Goal: Task Accomplishment & Management: Manage account settings

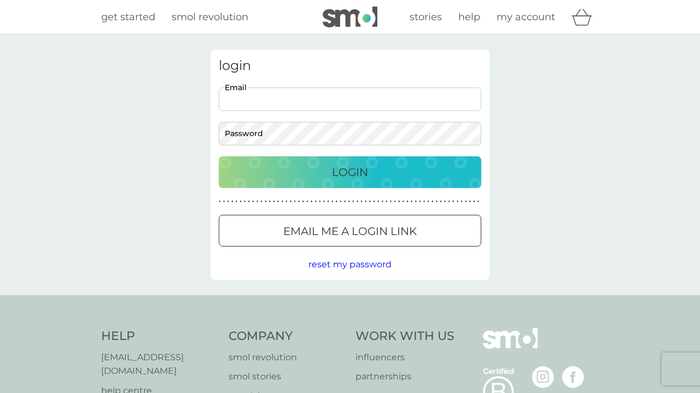
type input "[EMAIL_ADDRESS][DOMAIN_NAME]"
click at [350, 172] on button "Login" at bounding box center [350, 173] width 263 height 32
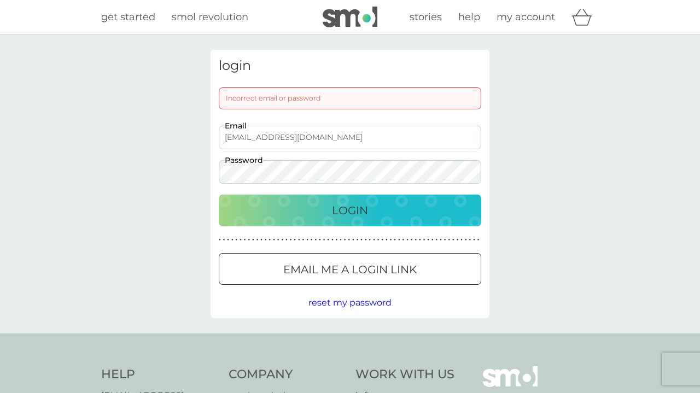
click at [370, 275] on p "Email me a login link" at bounding box center [350, 270] width 134 height 18
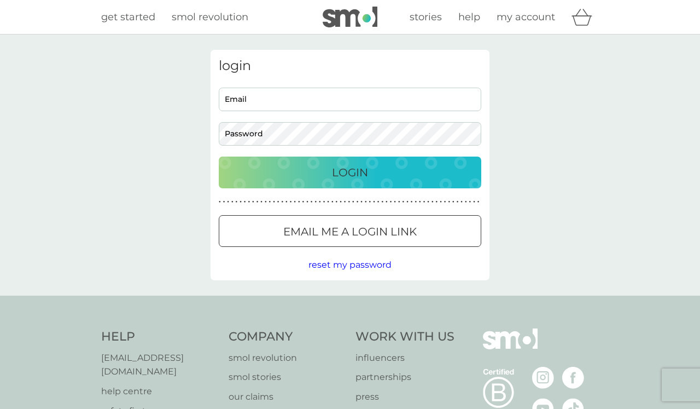
click at [323, 264] on span "reset my password" at bounding box center [350, 264] width 83 height 10
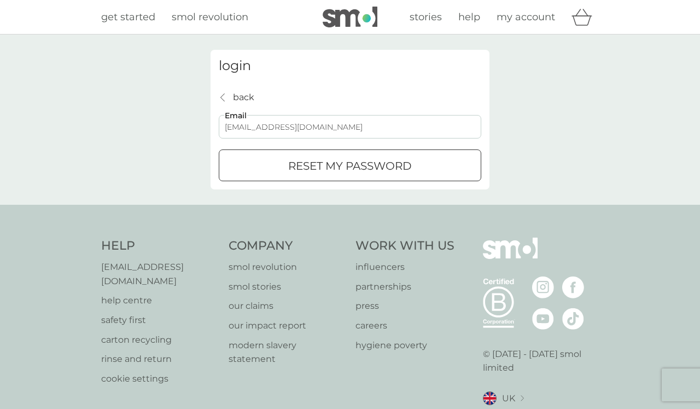
click at [350, 165] on button "reset my password" at bounding box center [350, 165] width 263 height 32
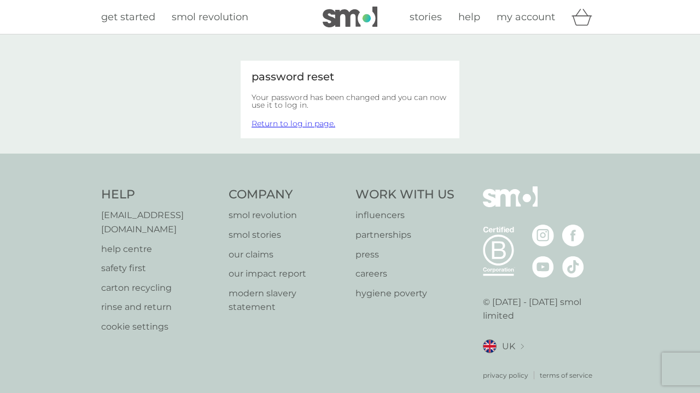
click at [306, 121] on link "Return to log in page." at bounding box center [294, 124] width 84 height 10
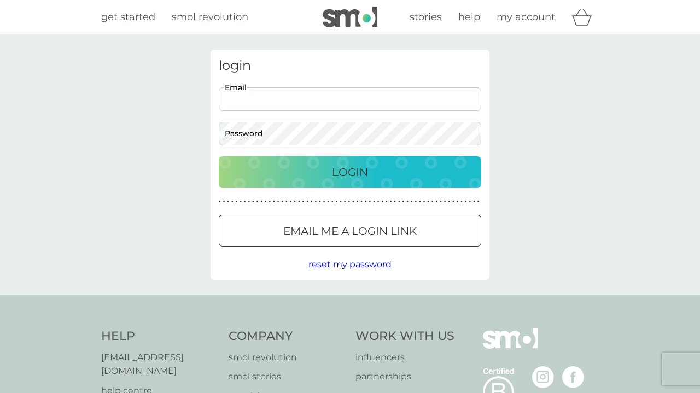
type input "[EMAIL_ADDRESS][DOMAIN_NAME]"
click at [369, 272] on div "login Lisan53@icloud.com Email Password Login ● ● ● ● ● ● ● ● ● ● ● ● ● ● ● ● ●…" at bounding box center [350, 165] width 279 height 230
click at [369, 271] on div "login Lisan53@icloud.com Email Password Login ● ● ● ● ● ● ● ● ● ● ● ● ● ● ● ● ●…" at bounding box center [350, 165] width 279 height 230
click at [369, 259] on span "reset my password" at bounding box center [350, 264] width 83 height 10
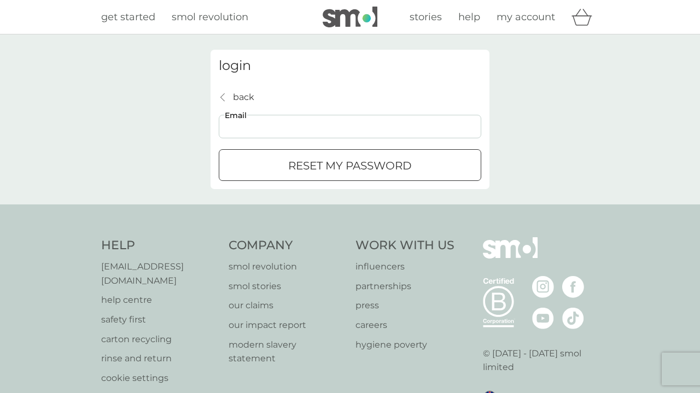
type input "[EMAIL_ADDRESS][DOMAIN_NAME]"
click at [390, 171] on p "reset my password" at bounding box center [350, 166] width 124 height 18
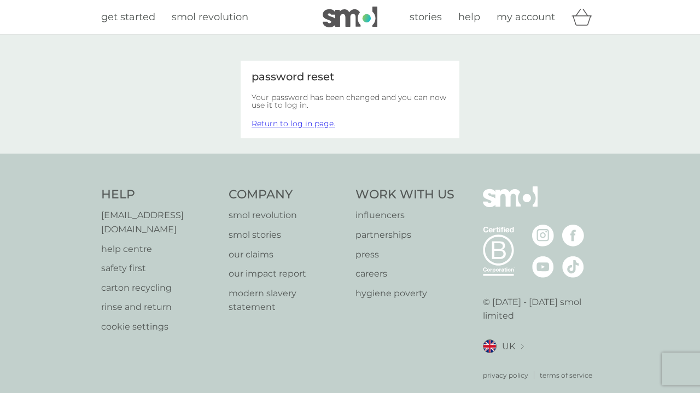
click at [317, 122] on link "Return to log in page." at bounding box center [294, 124] width 84 height 10
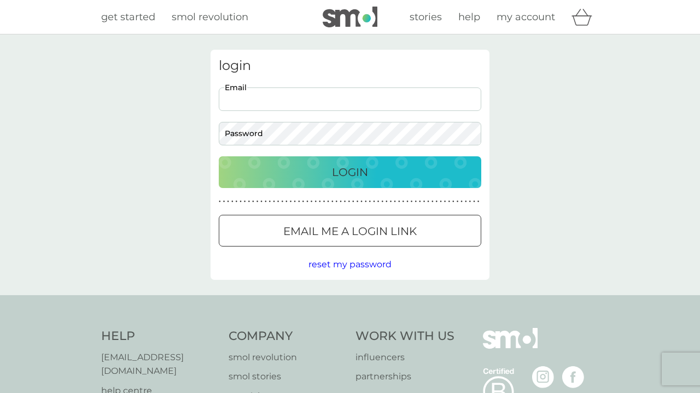
type input "[EMAIL_ADDRESS][DOMAIN_NAME]"
click at [339, 176] on p "Login" at bounding box center [350, 173] width 36 height 18
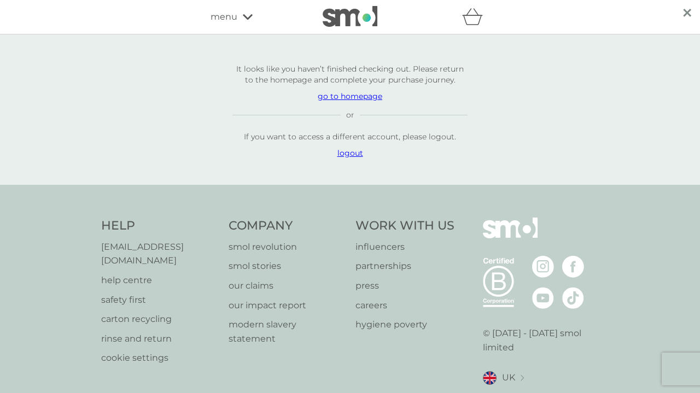
click at [362, 95] on p "go to homepage" at bounding box center [350, 96] width 235 height 11
click at [366, 99] on p "go to homepage" at bounding box center [350, 96] width 235 height 11
click at [355, 102] on p "It looks like you haven’t finished checking out. Please return to the homepage …" at bounding box center [350, 110] width 279 height 120
click at [354, 96] on p "go to homepage" at bounding box center [350, 96] width 235 height 11
click at [351, 153] on p "logout" at bounding box center [350, 153] width 235 height 11
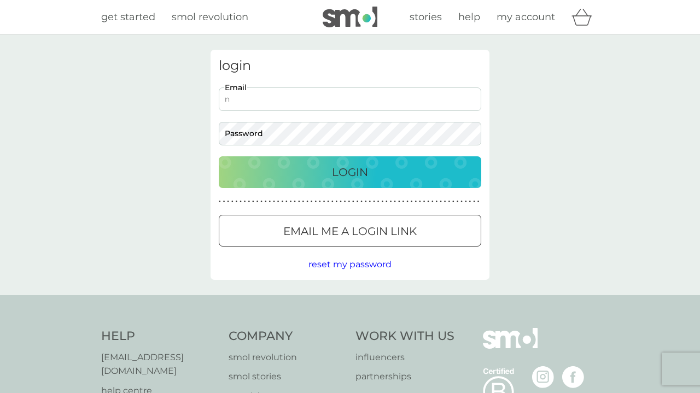
type input "nashfamily86@hotmail.co.uk"
click at [343, 168] on p "Login" at bounding box center [350, 173] width 36 height 18
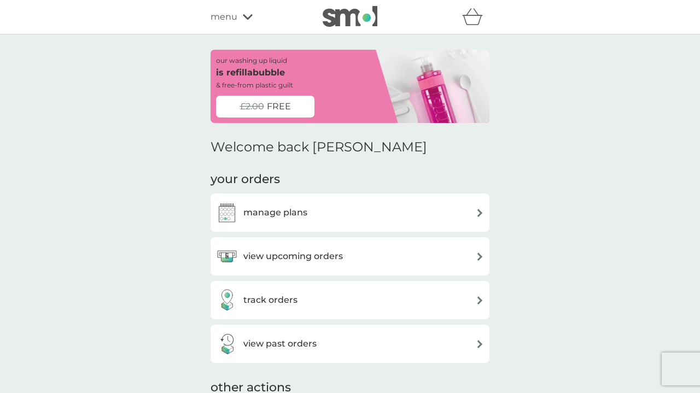
scroll to position [15, 0]
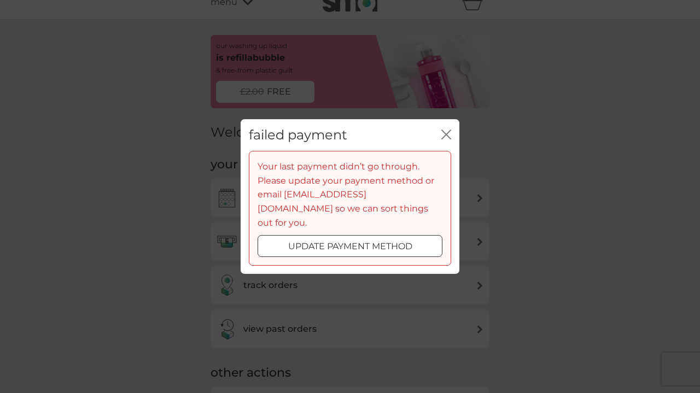
click at [447, 137] on icon "close" at bounding box center [447, 135] width 10 height 10
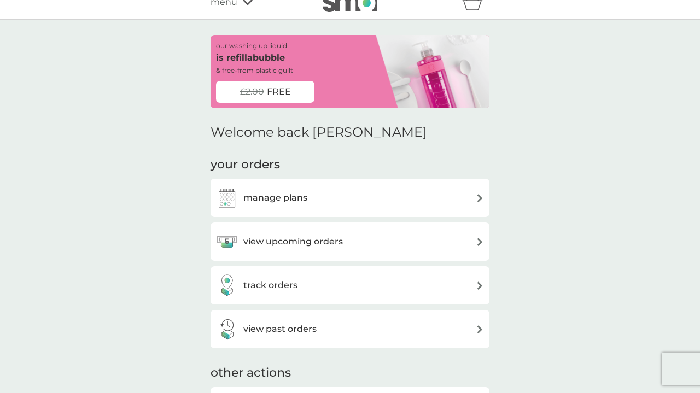
click at [373, 236] on div "view upcoming orders" at bounding box center [350, 242] width 268 height 22
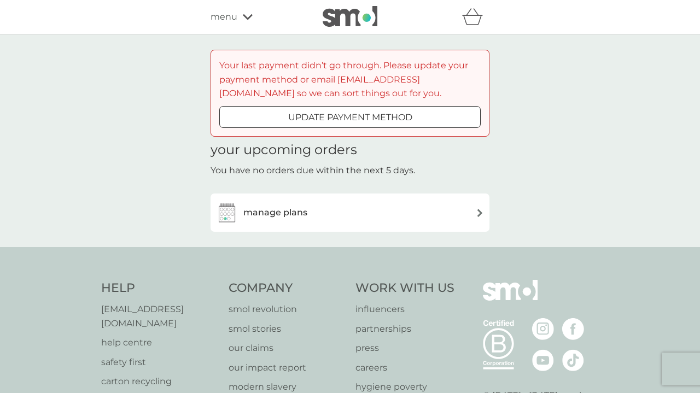
click at [364, 216] on div "manage plans" at bounding box center [350, 213] width 268 height 22
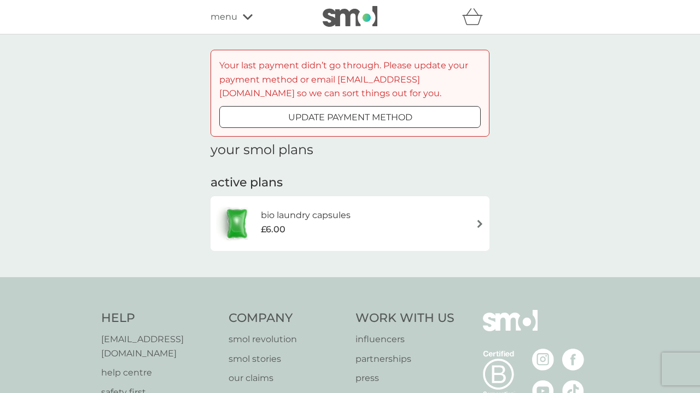
click at [482, 225] on img at bounding box center [480, 224] width 8 height 8
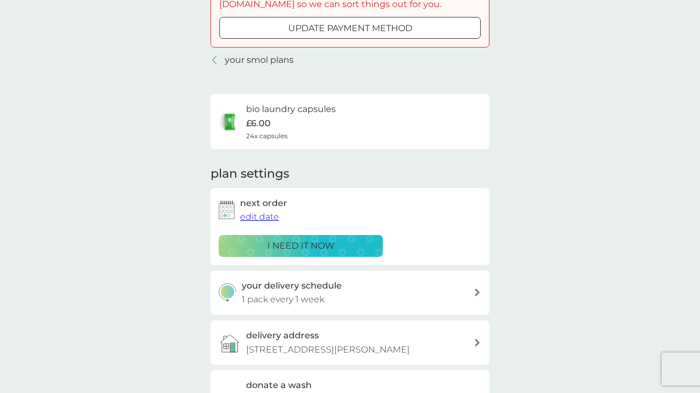
scroll to position [93, 0]
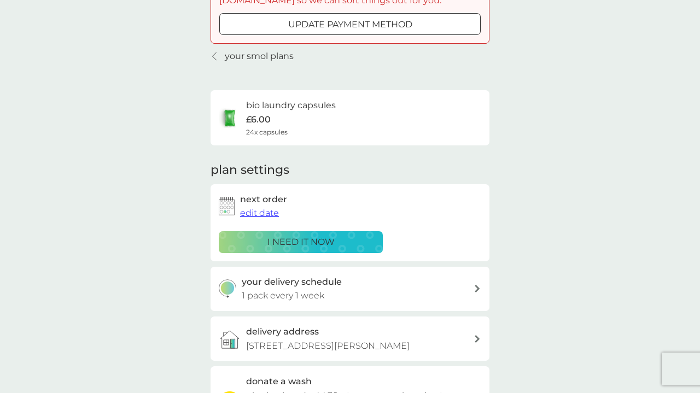
click at [260, 211] on span "edit date" at bounding box center [259, 213] width 39 height 10
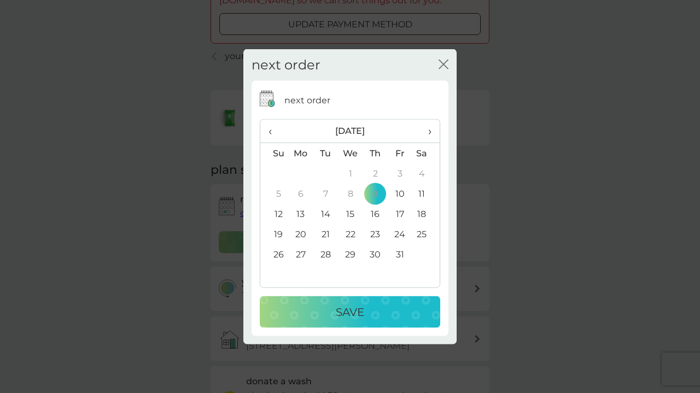
click at [378, 211] on td "16" at bounding box center [375, 214] width 25 height 20
click at [367, 312] on div "Save" at bounding box center [350, 313] width 159 height 18
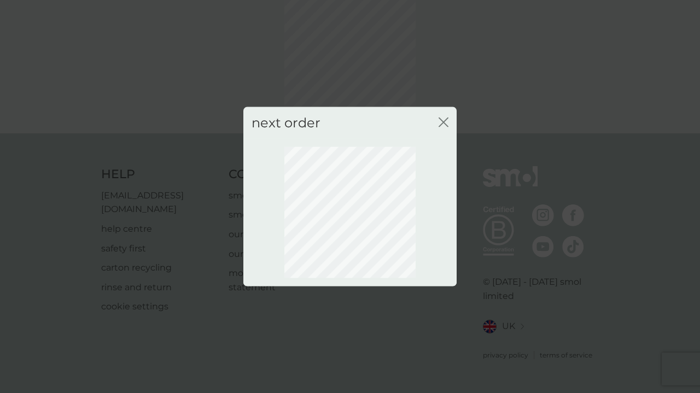
scroll to position [65, 0]
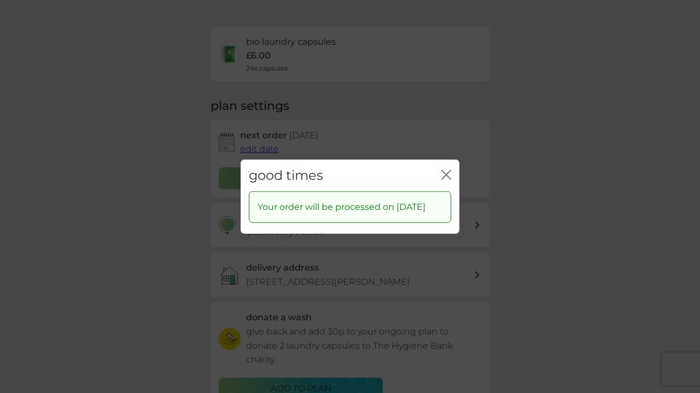
click at [446, 170] on icon "close" at bounding box center [444, 174] width 4 height 9
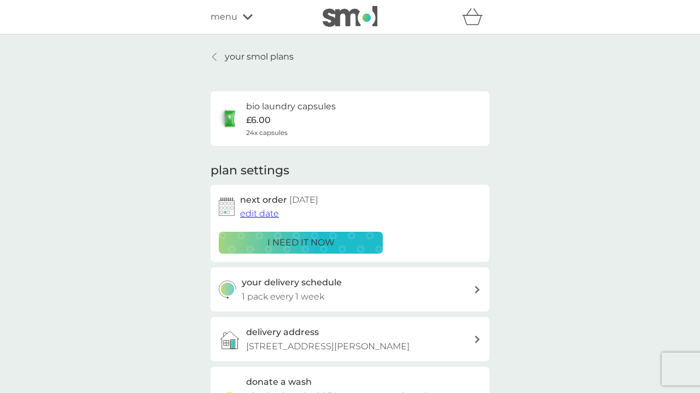
scroll to position [0, 0]
click at [239, 14] on div "menu" at bounding box center [257, 17] width 93 height 14
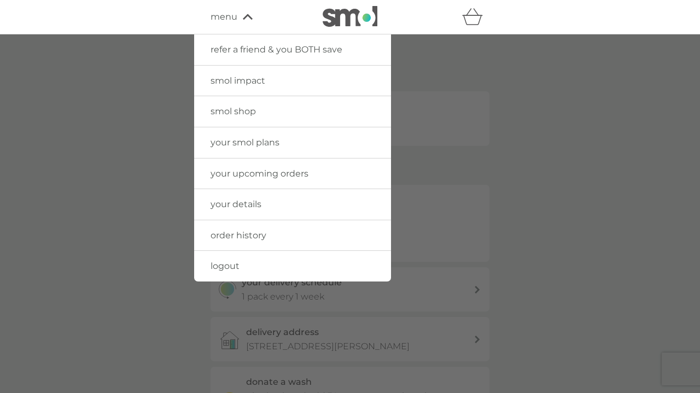
click at [248, 239] on link "order history" at bounding box center [292, 236] width 197 height 31
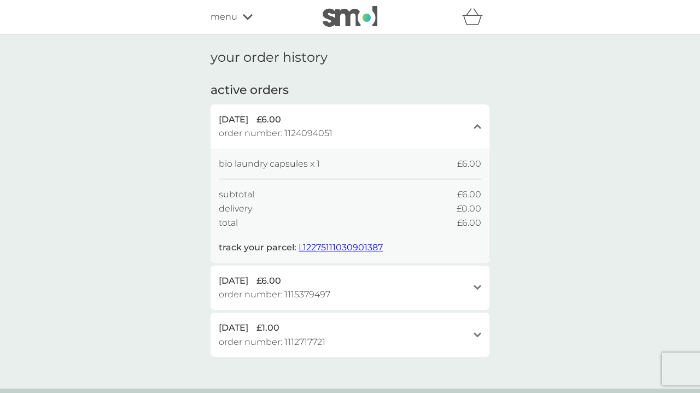
scroll to position [7, 0]
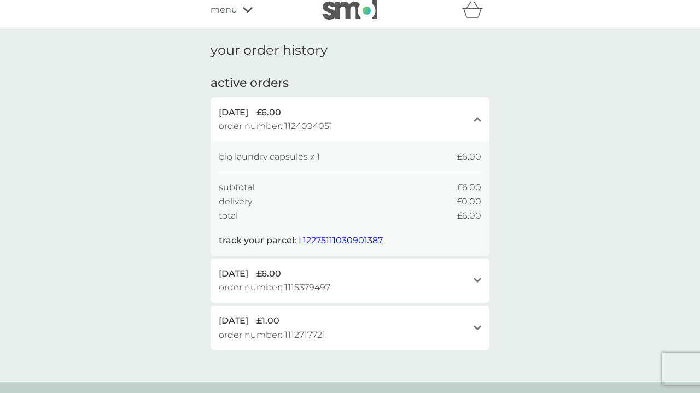
click at [354, 235] on span "L12275111030901387" at bounding box center [341, 240] width 84 height 10
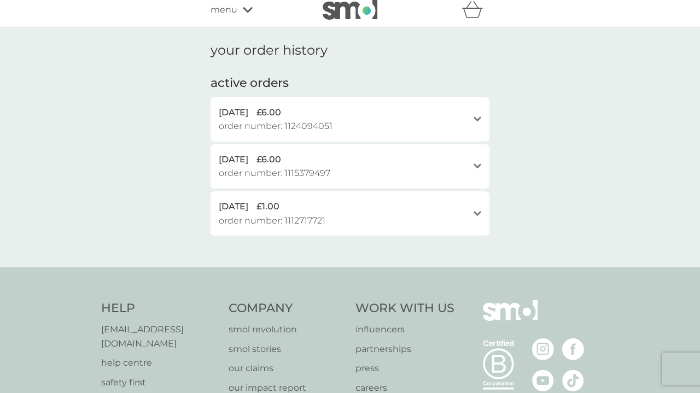
click at [474, 165] on icon "open" at bounding box center [478, 166] width 8 height 5
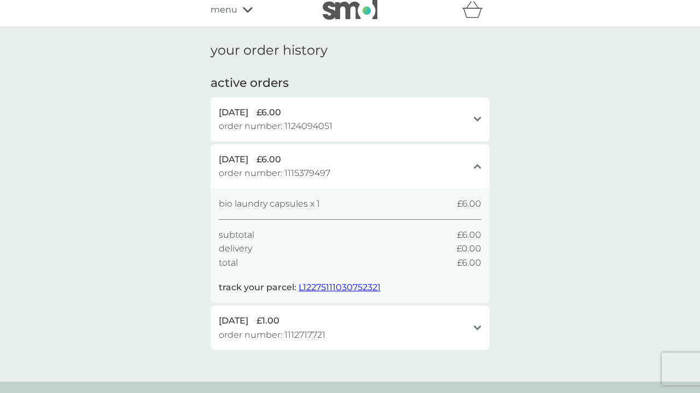
click at [478, 115] on div "open" at bounding box center [478, 119] width 8 height 9
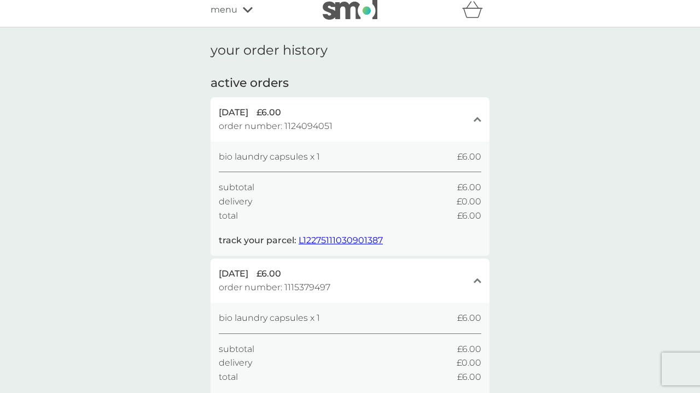
click at [376, 239] on span "L12275111030901387" at bounding box center [341, 240] width 84 height 10
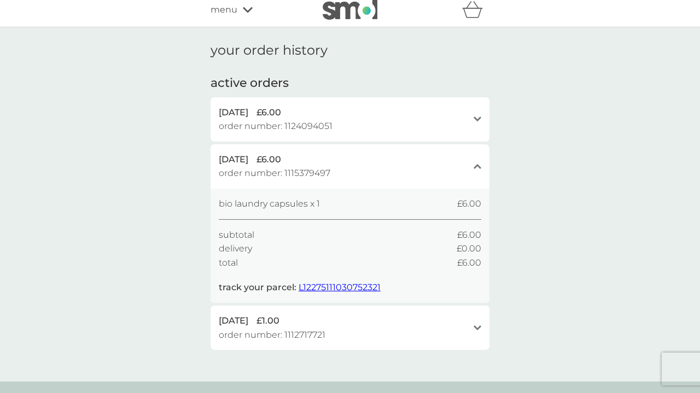
click at [229, 10] on span "menu" at bounding box center [224, 10] width 27 height 14
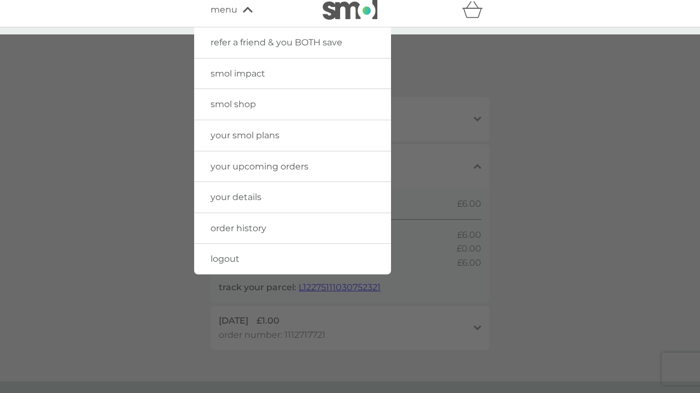
click at [298, 165] on span "your upcoming orders" at bounding box center [260, 166] width 98 height 10
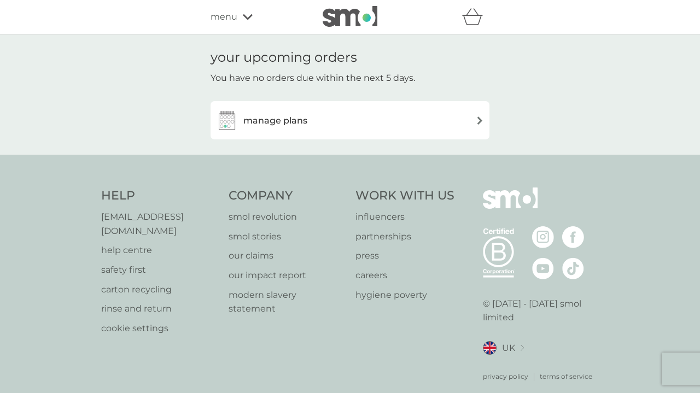
click at [322, 114] on div "manage plans" at bounding box center [350, 120] width 268 height 22
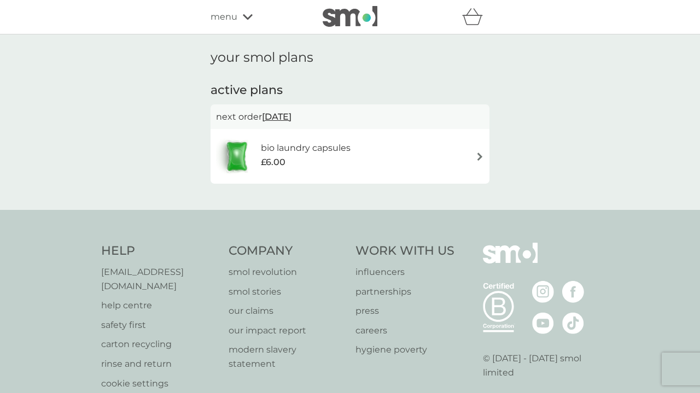
click at [397, 153] on div "bio laundry capsules £6.00" at bounding box center [350, 156] width 268 height 38
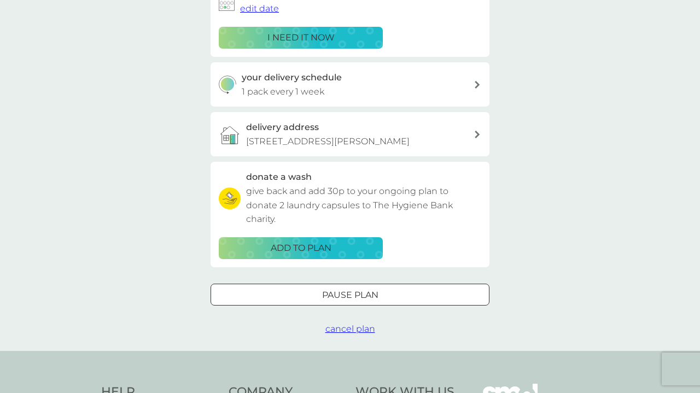
scroll to position [208, 0]
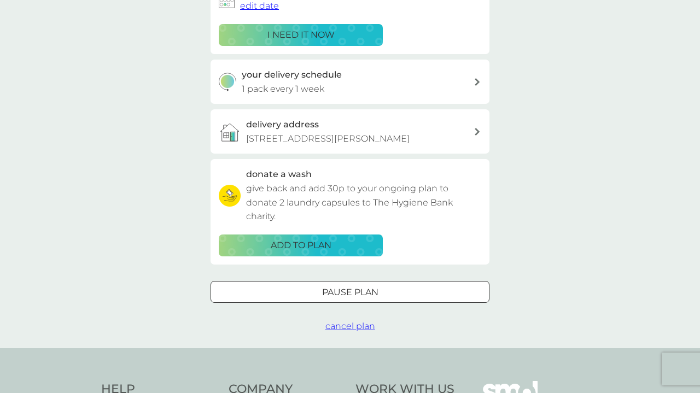
click at [345, 321] on span "cancel plan" at bounding box center [351, 326] width 50 height 10
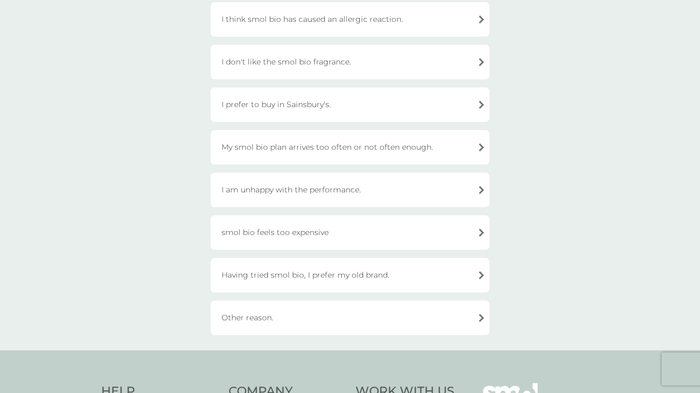
click at [357, 312] on div "Other reason." at bounding box center [350, 318] width 279 height 34
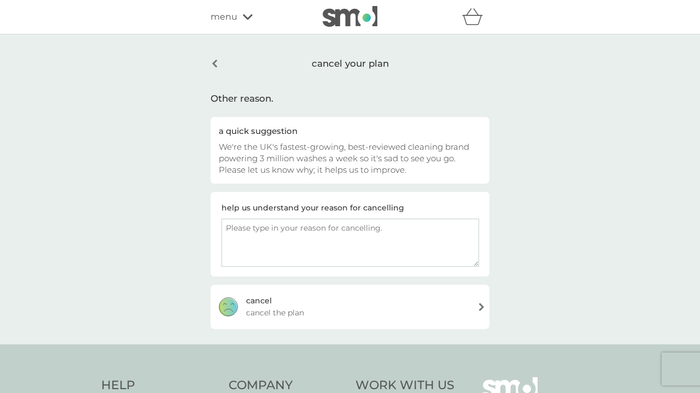
click at [308, 239] on textarea at bounding box center [351, 243] width 258 height 48
type textarea "my goods never arrived only the free pack and ive been charged"
click at [349, 310] on div "cancel cancel the plan" at bounding box center [350, 307] width 279 height 44
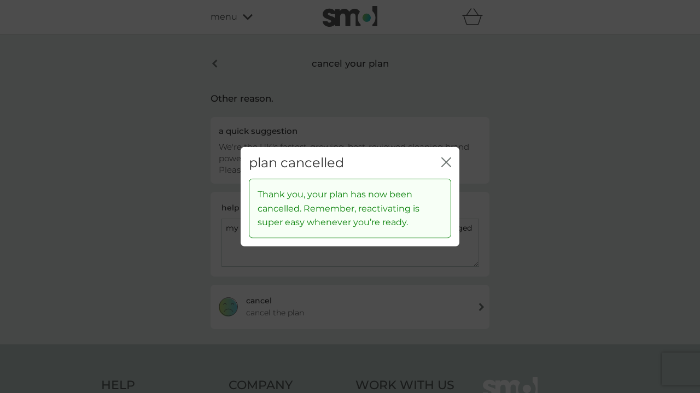
click at [447, 160] on icon "close" at bounding box center [447, 162] width 10 height 10
